Goal: Task Accomplishment & Management: Complete application form

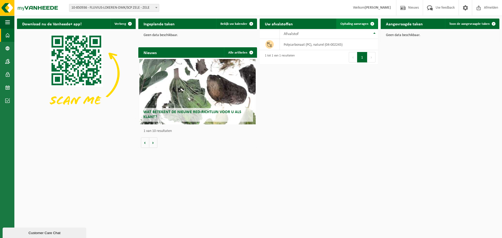
click at [351, 24] on span "Ophaling aanvragen" at bounding box center [354, 23] width 28 height 3
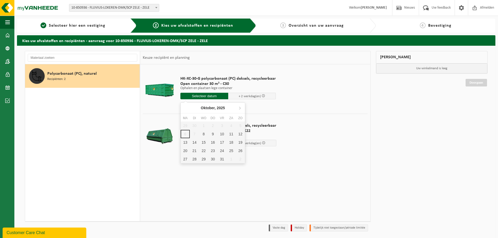
click at [201, 96] on input "text" at bounding box center [204, 96] width 48 height 7
click at [203, 137] on div "8" at bounding box center [203, 134] width 9 height 8
type input "Van 2025-10-08"
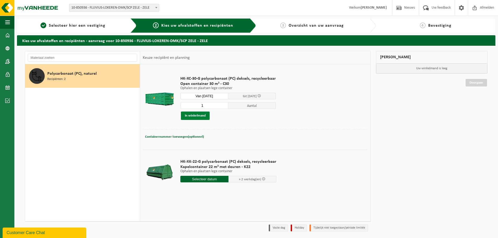
click at [203, 117] on button "In winkelmand" at bounding box center [195, 116] width 29 height 8
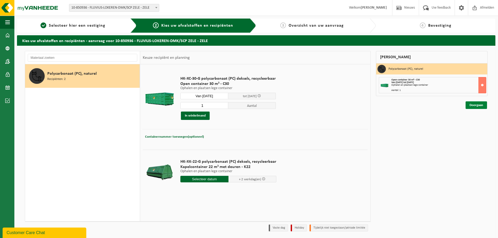
click at [480, 106] on link "Doorgaan" at bounding box center [475, 105] width 21 height 8
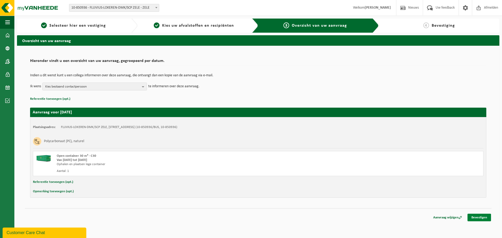
click at [479, 217] on link "Bevestigen" at bounding box center [479, 218] width 24 height 8
